Goal: Find specific page/section: Locate item on page

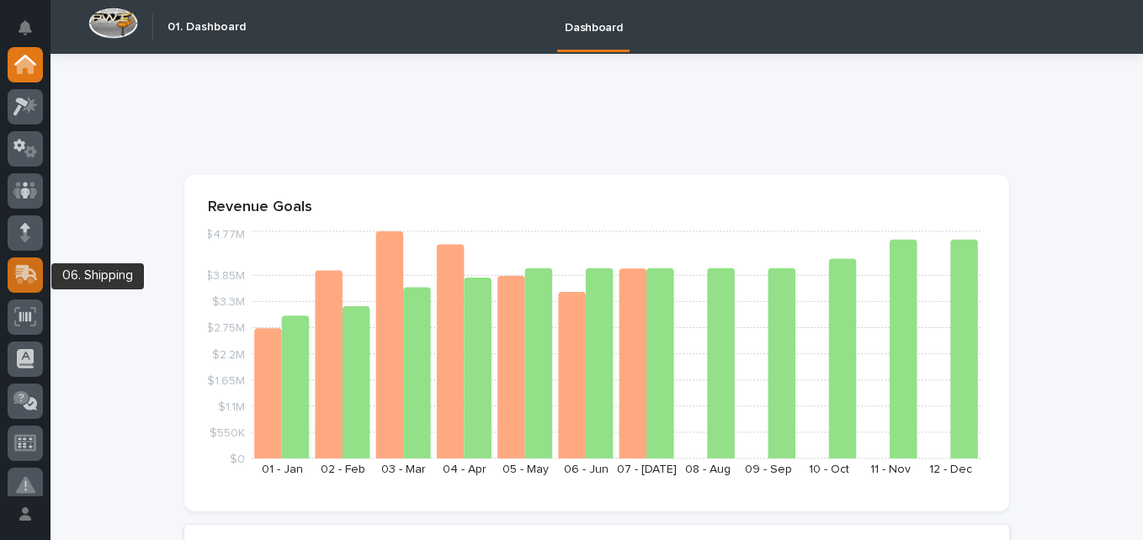
click at [14, 269] on icon at bounding box center [23, 277] width 20 height 16
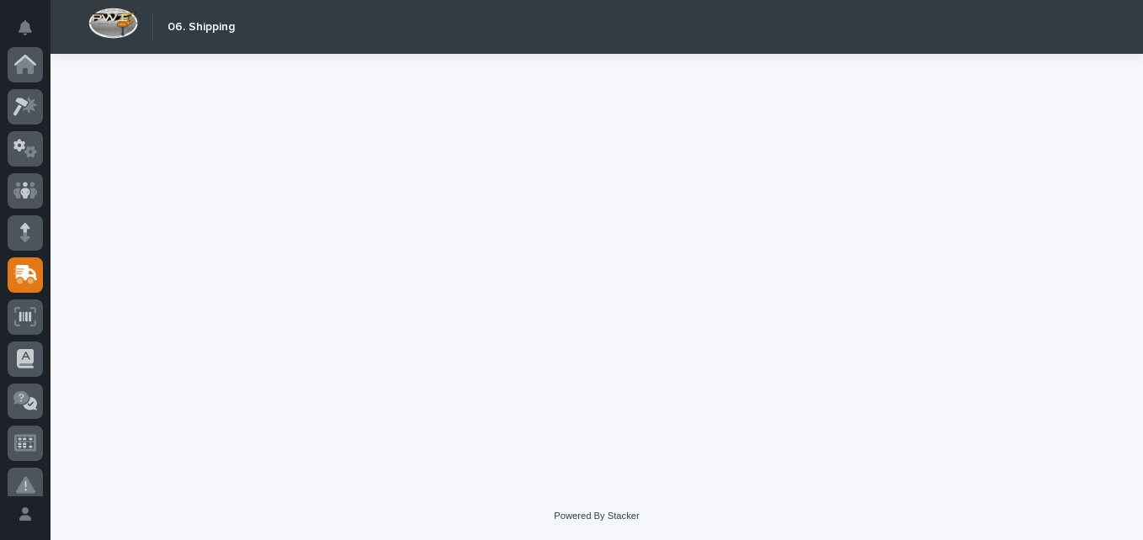
scroll to position [210, 0]
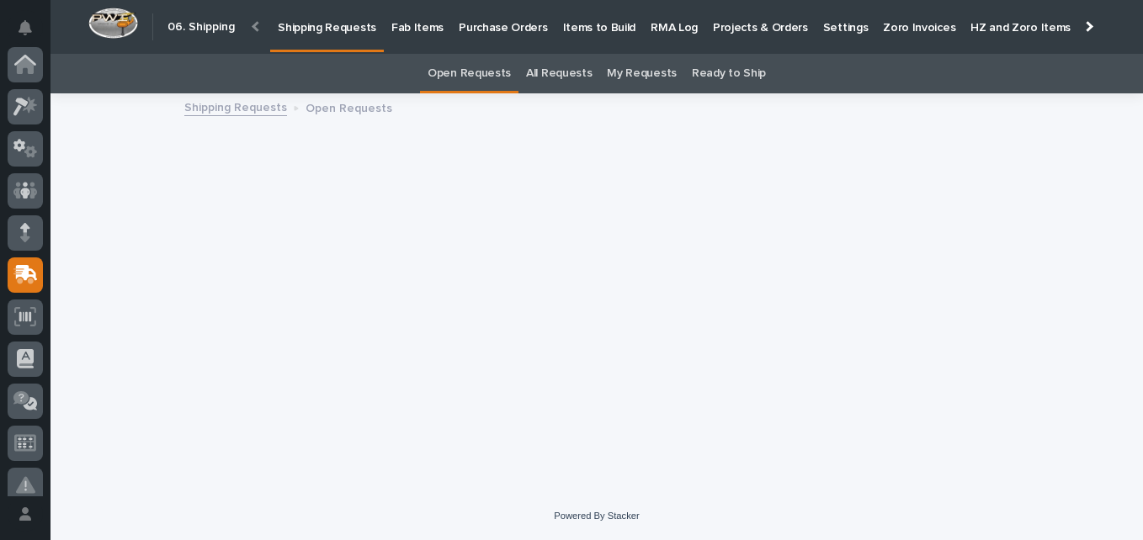
scroll to position [210, 0]
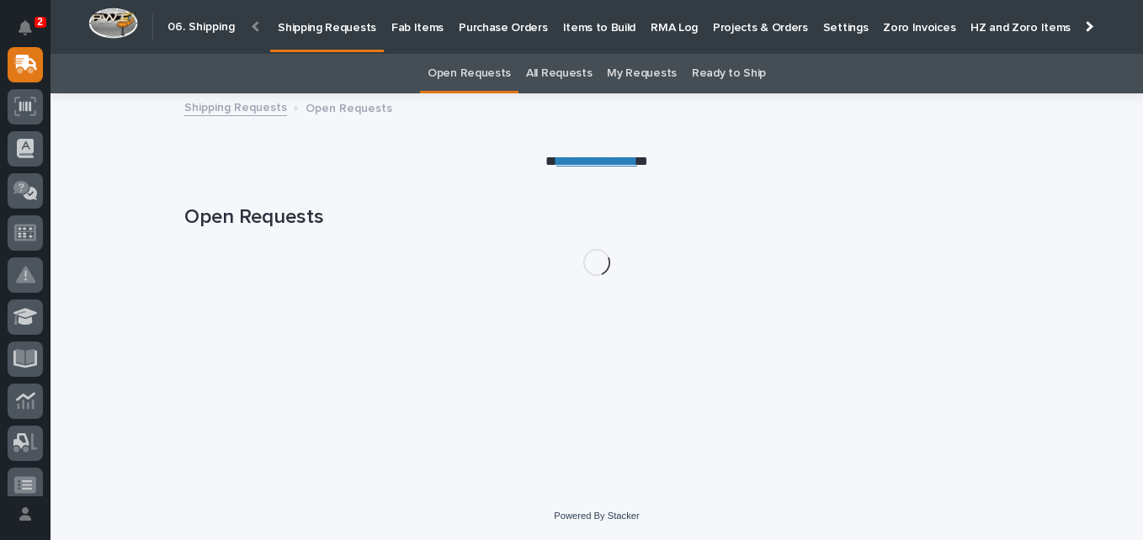
click at [416, 31] on p "Fab Items" at bounding box center [417, 17] width 52 height 35
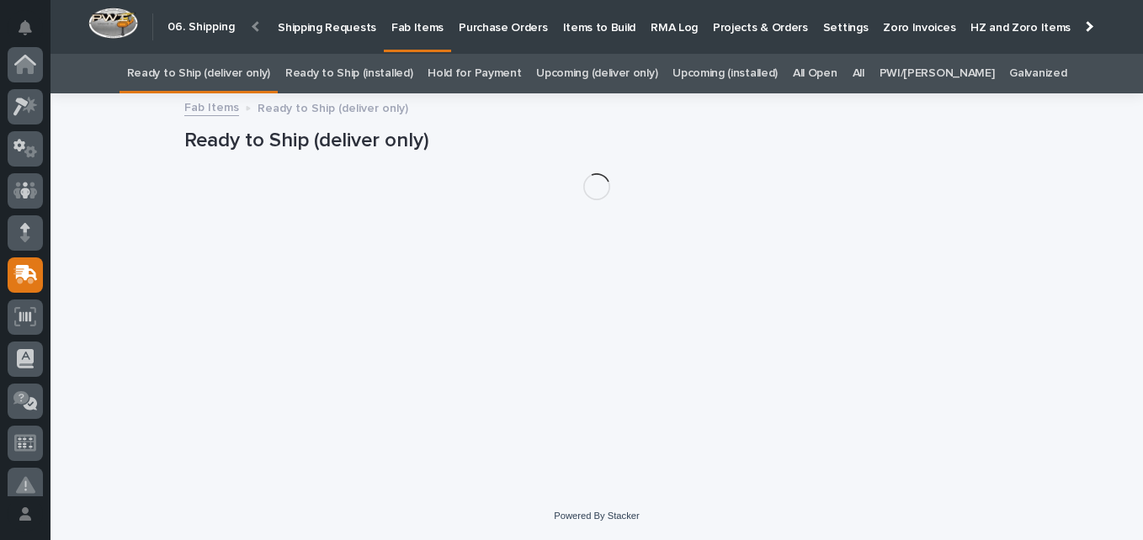
scroll to position [210, 0]
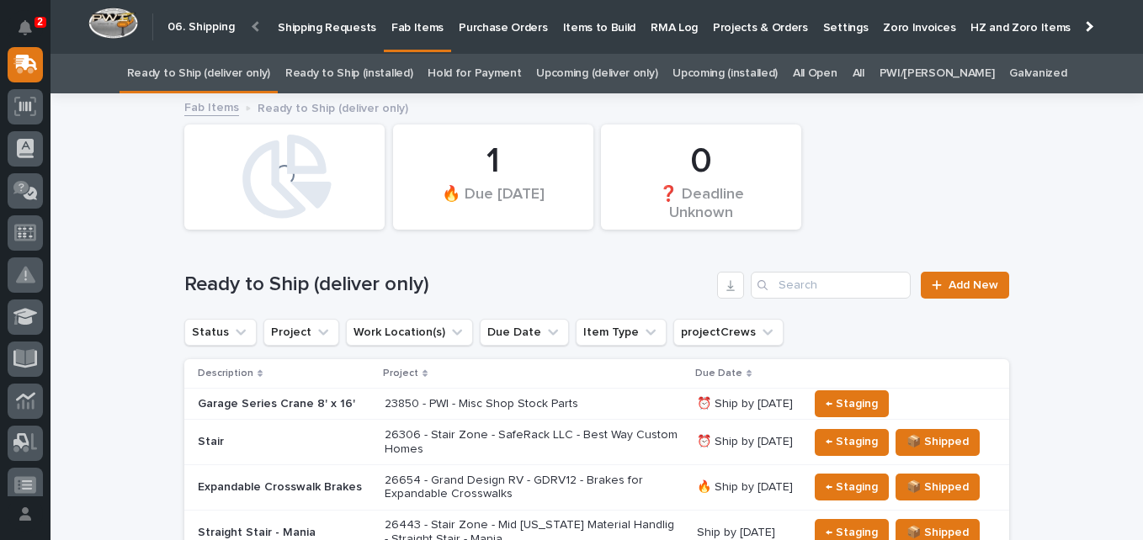
click at [865, 68] on link "All" at bounding box center [859, 74] width 12 height 40
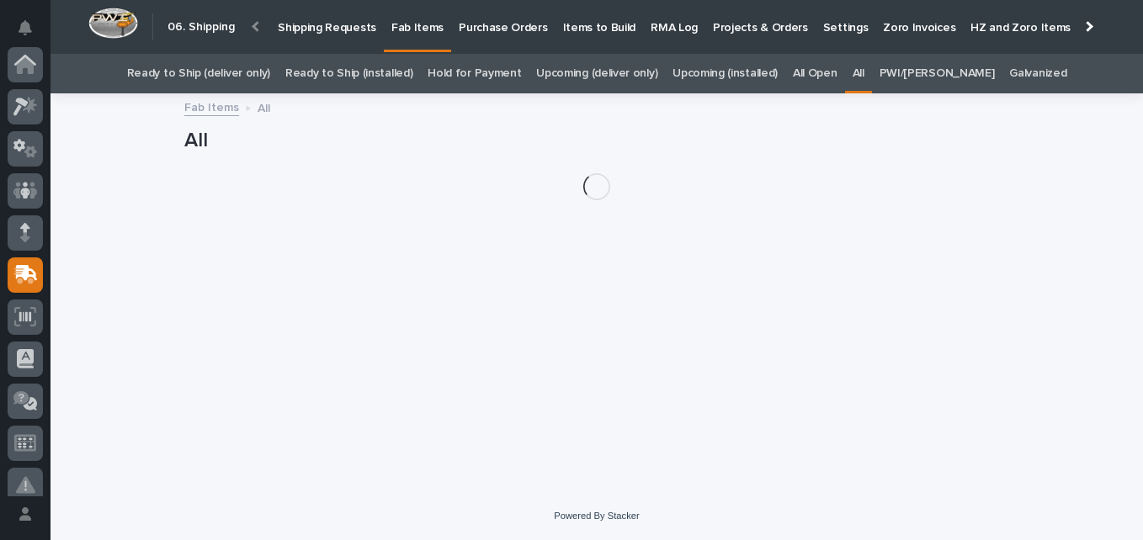
scroll to position [210, 0]
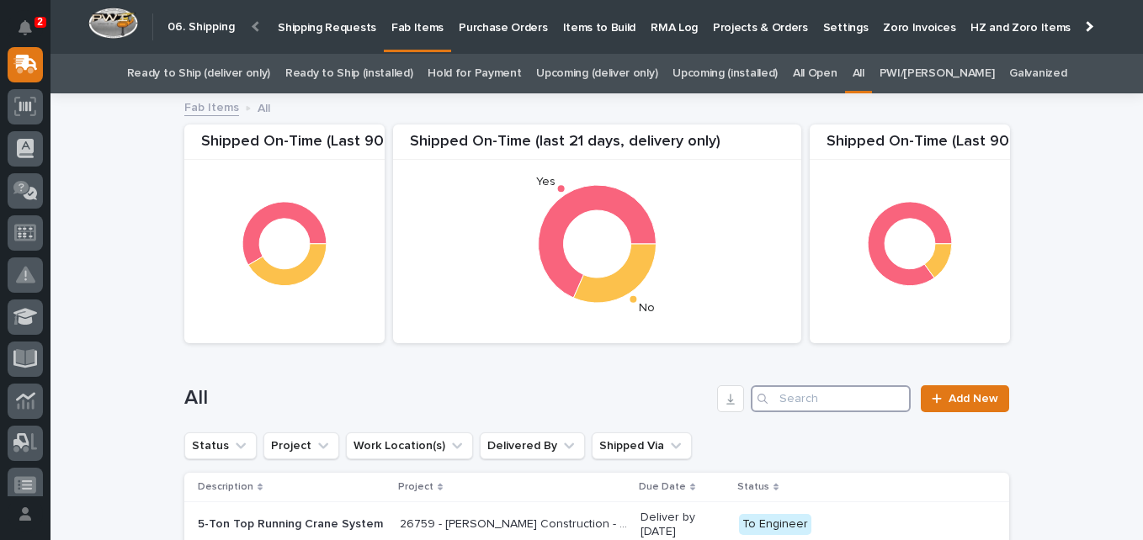
click at [781, 399] on input "Search" at bounding box center [831, 399] width 160 height 27
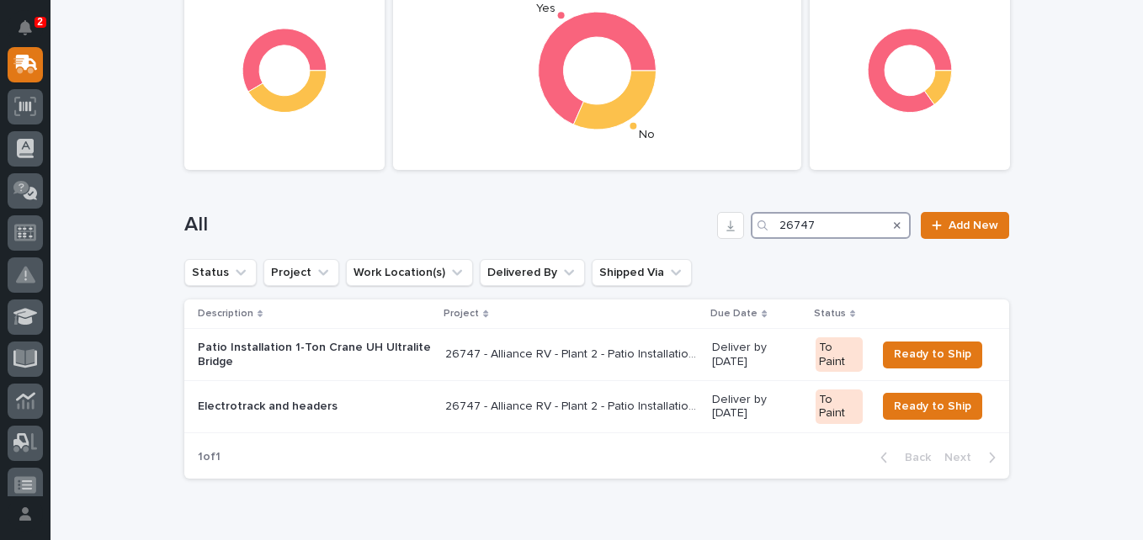
scroll to position [253, 0]
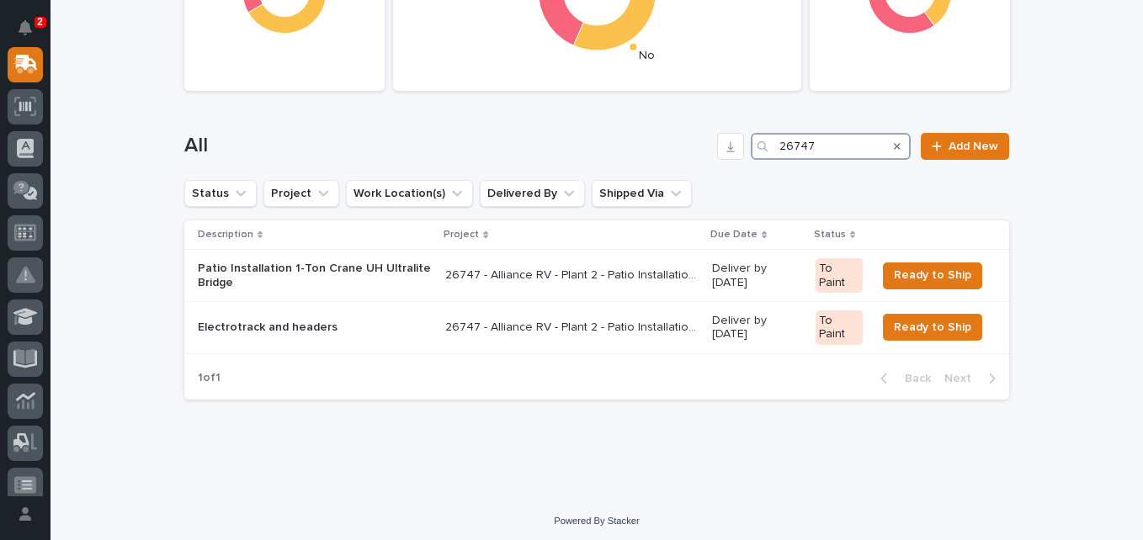
type input "26747"
click at [585, 451] on div "Loading... Saving… Loading... Saving… Shipped On-Time (Last 90 days, installati…" at bounding box center [597, 149] width 842 height 613
click at [506, 328] on p "26747 - Alliance RV - Plant 2 - Patio Installation 1-Ton Crane w/ Anver Lifter" at bounding box center [573, 326] width 257 height 18
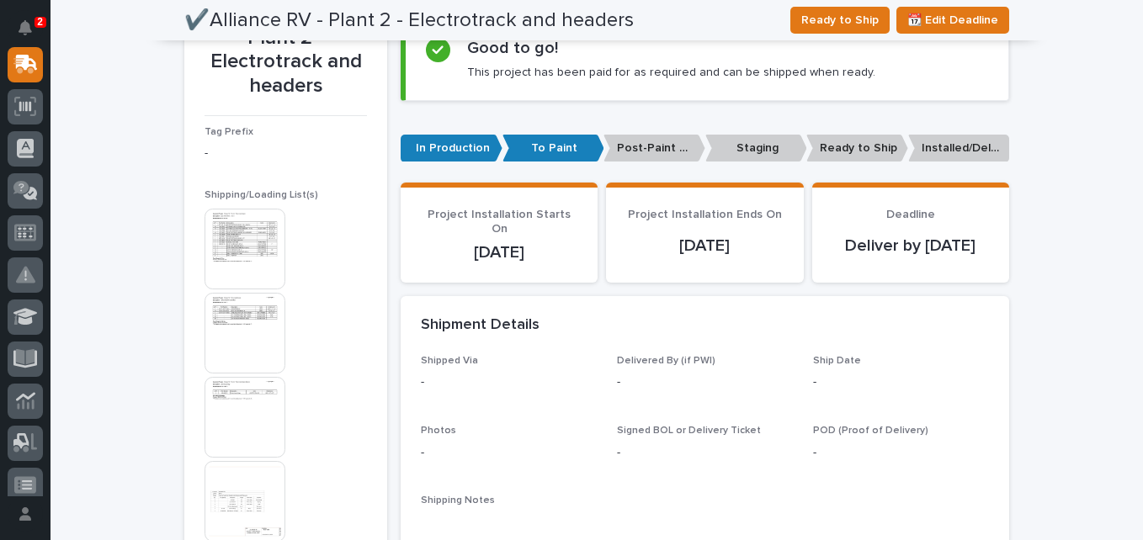
scroll to position [168, 0]
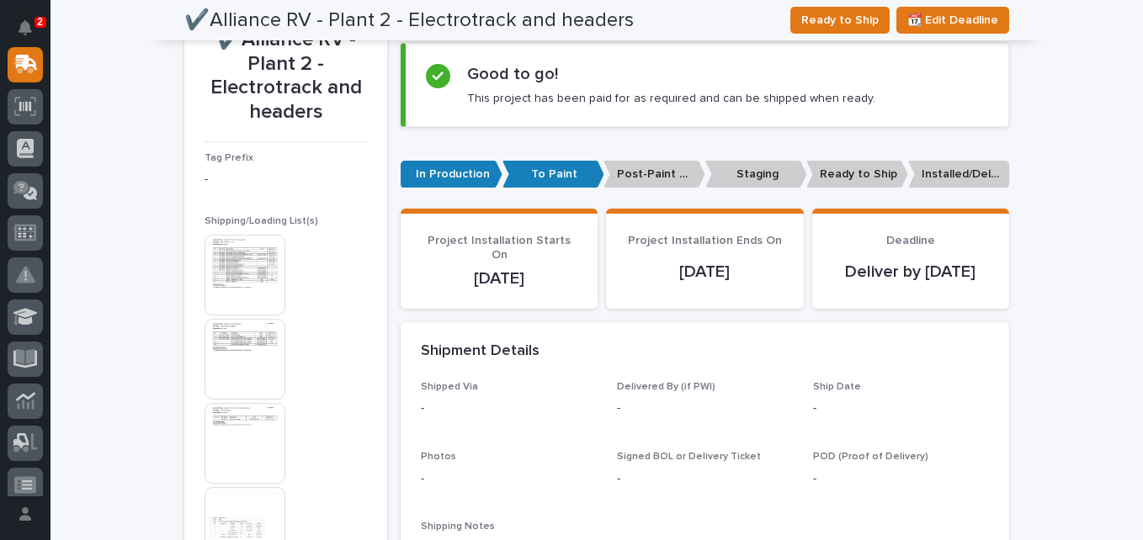
click at [264, 288] on img at bounding box center [245, 275] width 81 height 81
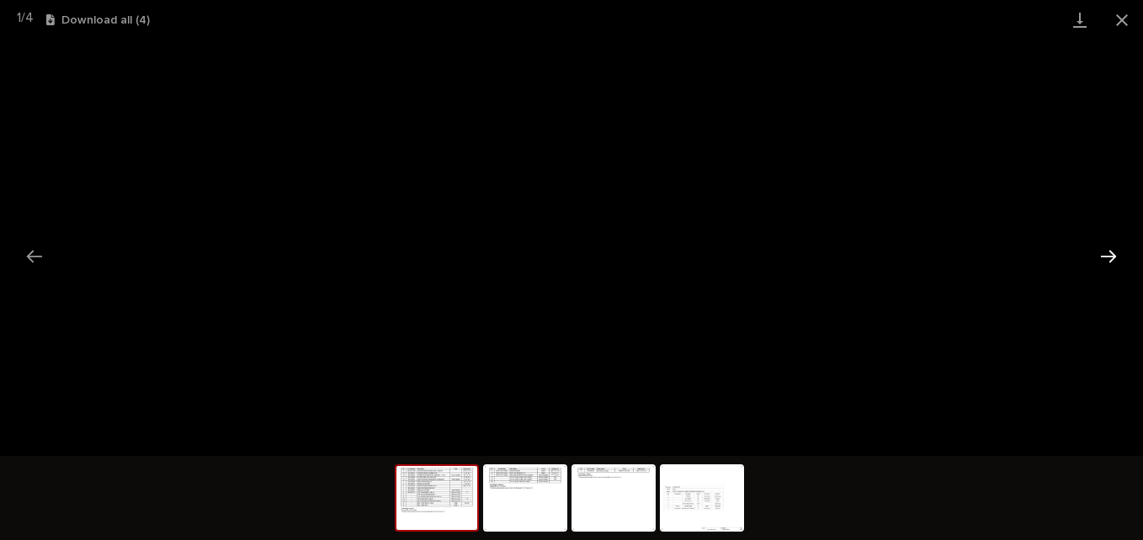
click at [1113, 261] on button "Next slide" at bounding box center [1108, 256] width 35 height 33
click at [1109, 259] on button "Next slide" at bounding box center [1108, 256] width 35 height 33
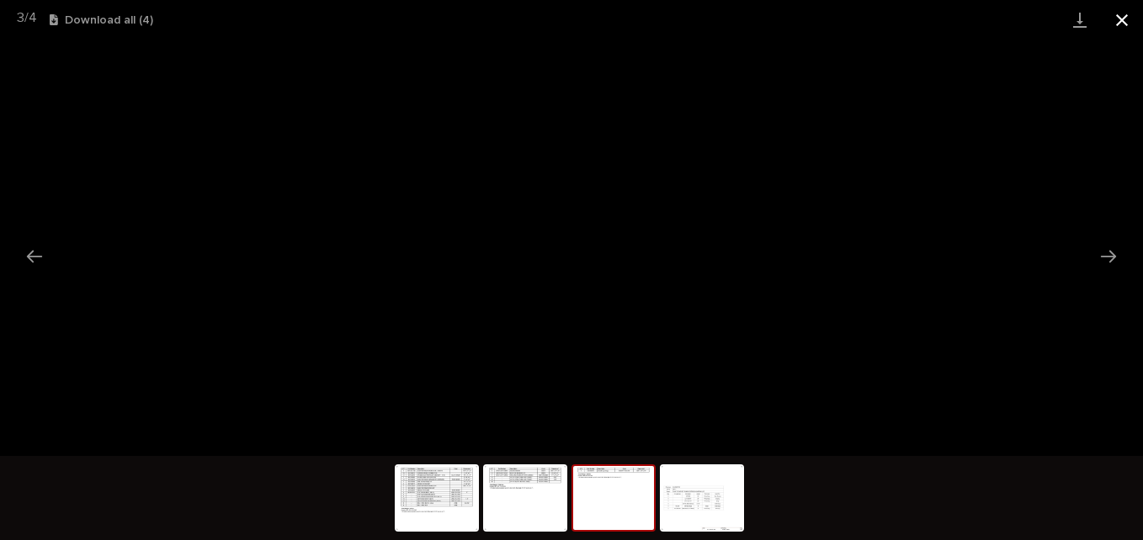
click at [1125, 19] on button "Close gallery" at bounding box center [1122, 20] width 42 height 40
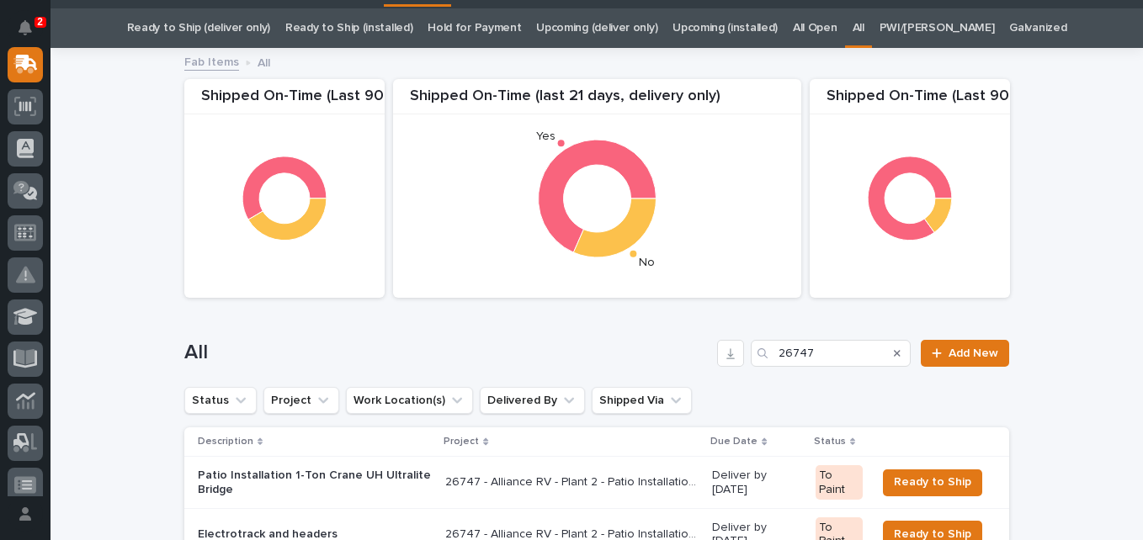
scroll to position [85, 0]
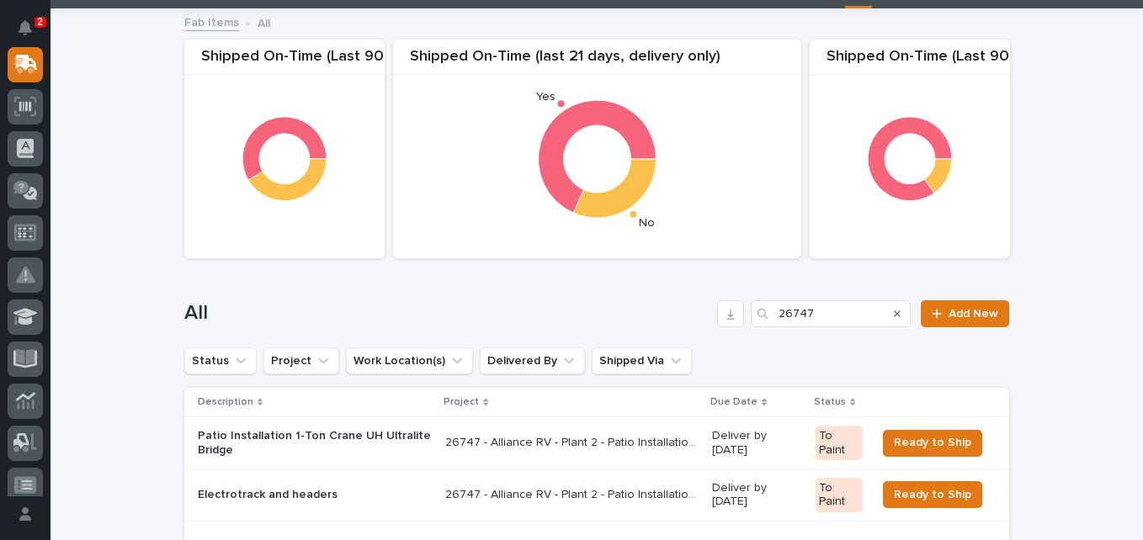
click at [600, 445] on p "26747 - Alliance RV - Plant 2 - Patio Installation 1-Ton Crane w/ Anver Lifter" at bounding box center [573, 442] width 257 height 18
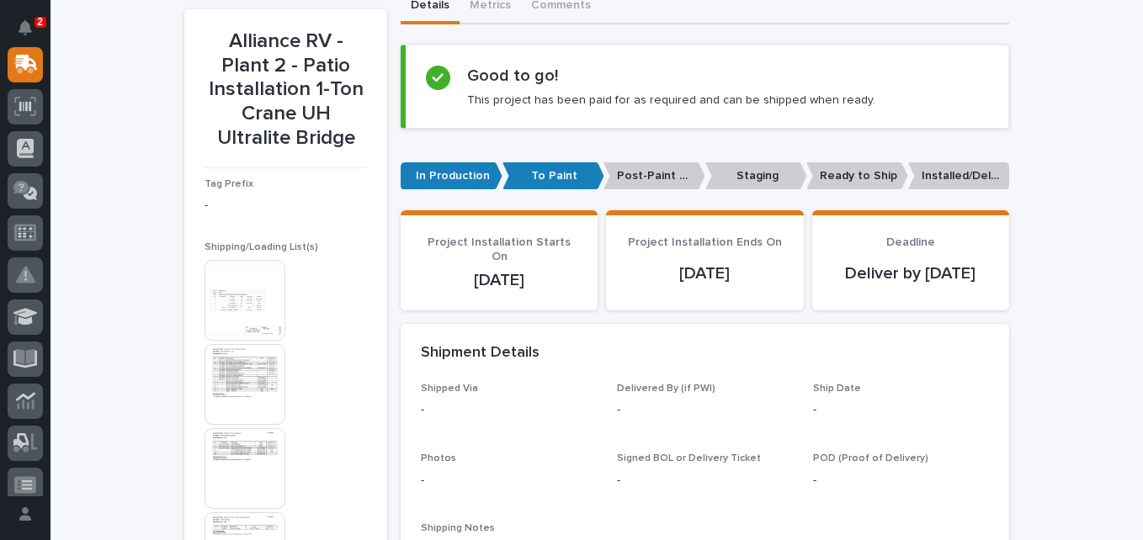
scroll to position [168, 0]
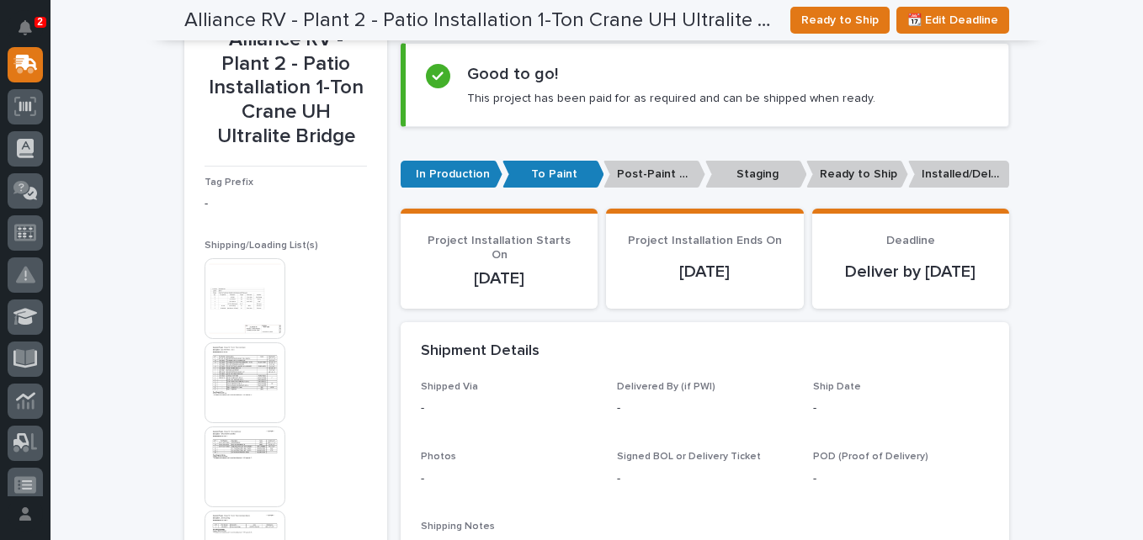
click at [253, 315] on img at bounding box center [245, 298] width 81 height 81
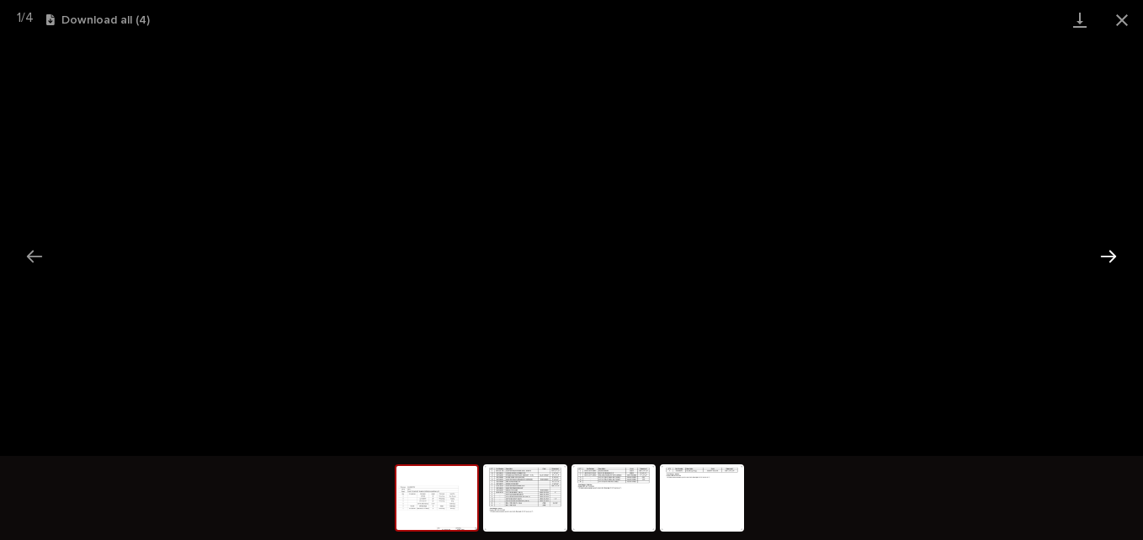
click at [1111, 261] on button "Next slide" at bounding box center [1108, 256] width 35 height 33
click at [1110, 266] on button "Next slide" at bounding box center [1108, 256] width 35 height 33
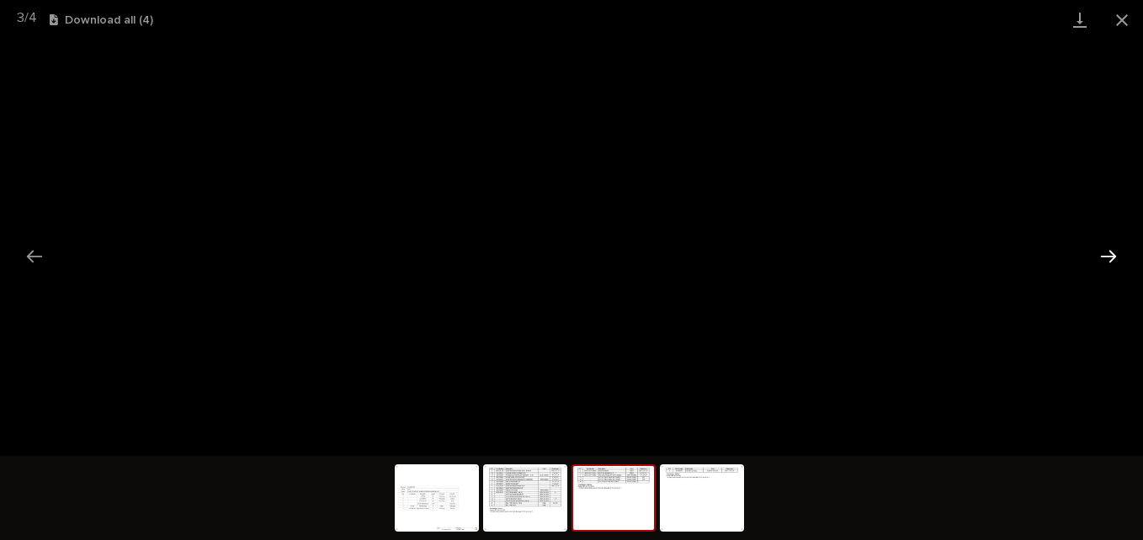
click at [1108, 255] on button "Next slide" at bounding box center [1108, 256] width 35 height 33
click at [1093, 260] on button "Next slide" at bounding box center [1108, 256] width 35 height 33
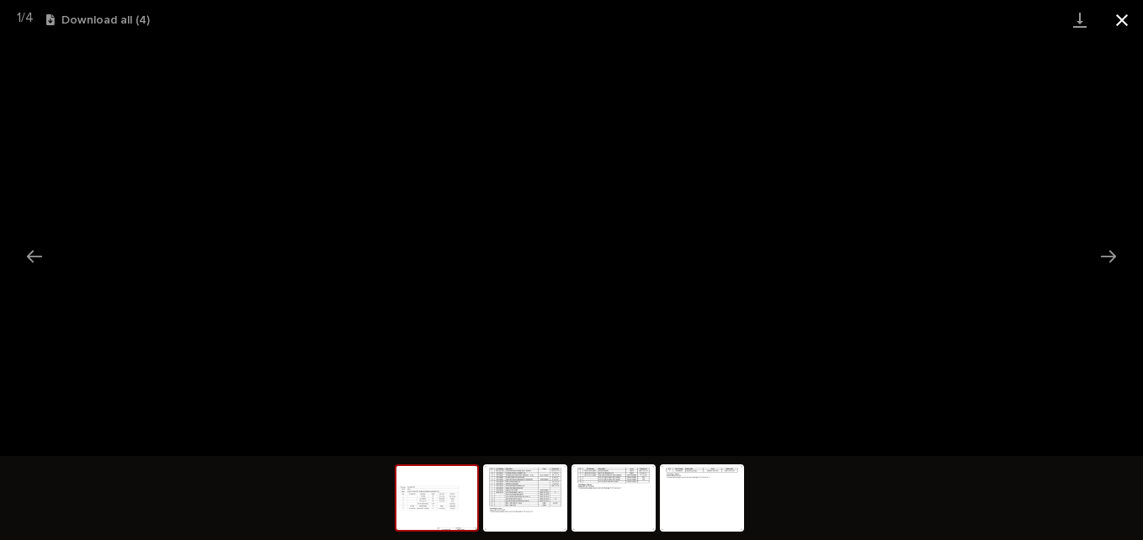
click at [1120, 29] on button "Close gallery" at bounding box center [1122, 20] width 42 height 40
